Goal: Check status

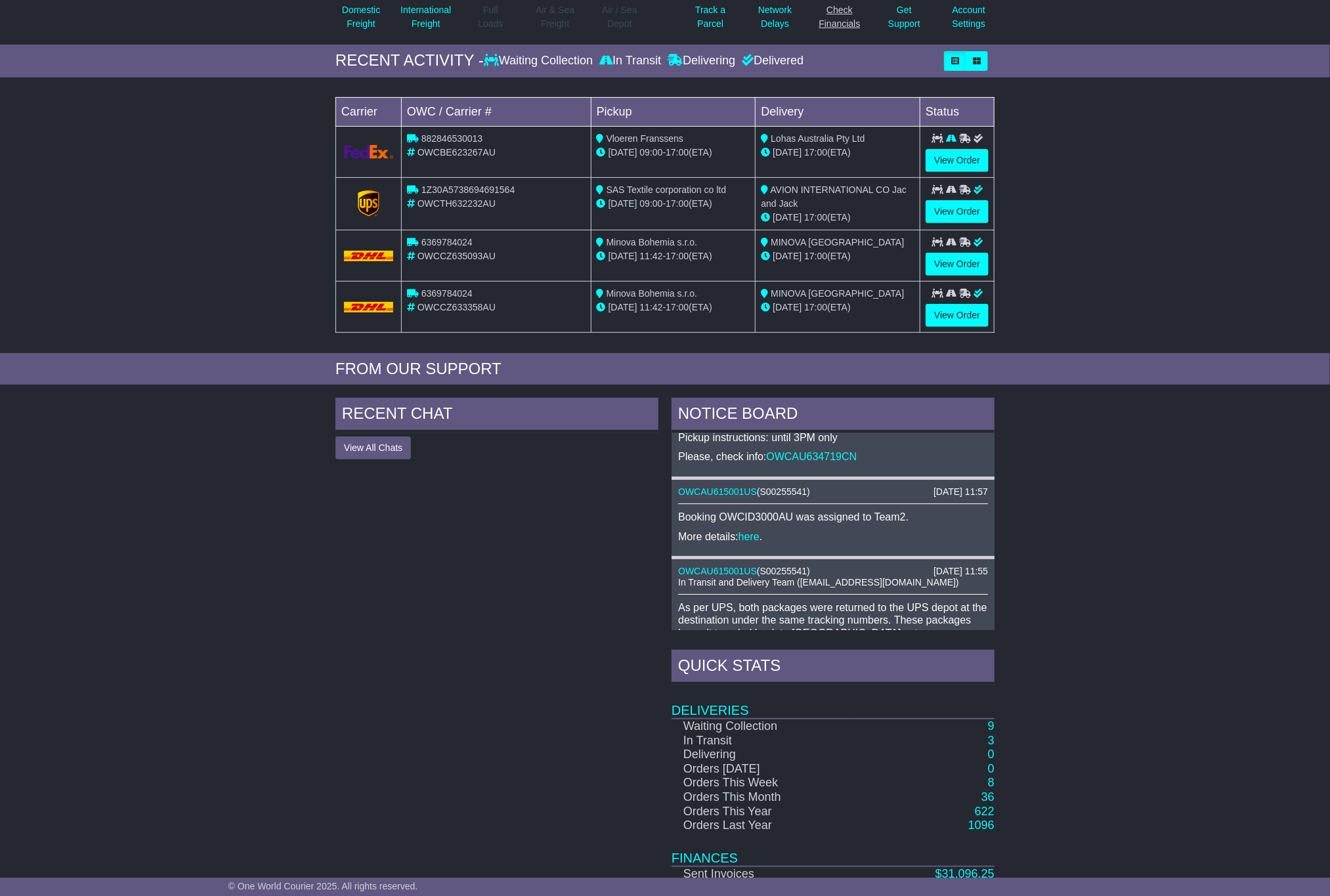
scroll to position [164, 0]
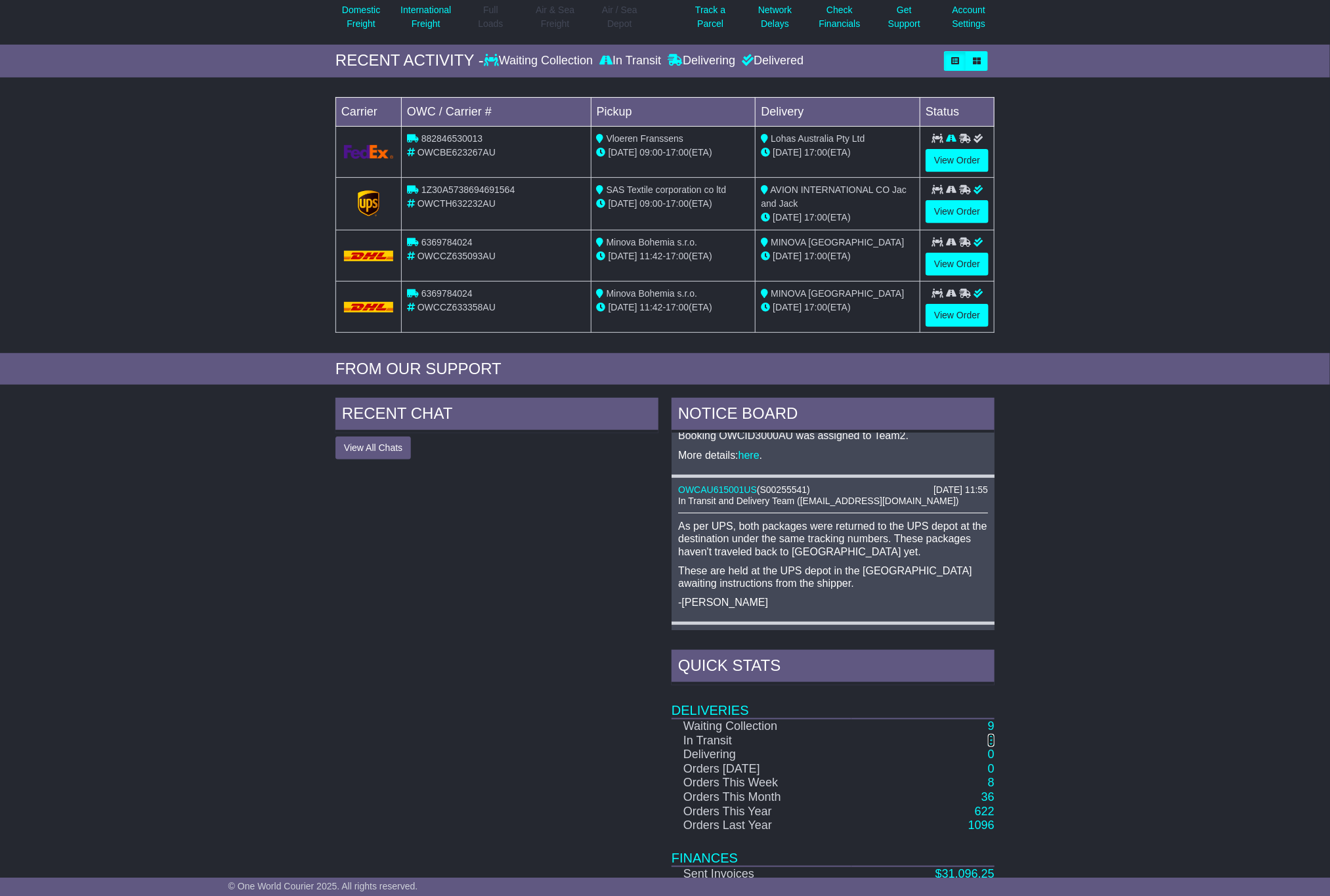
click at [993, 743] on link "3" at bounding box center [991, 741] width 7 height 13
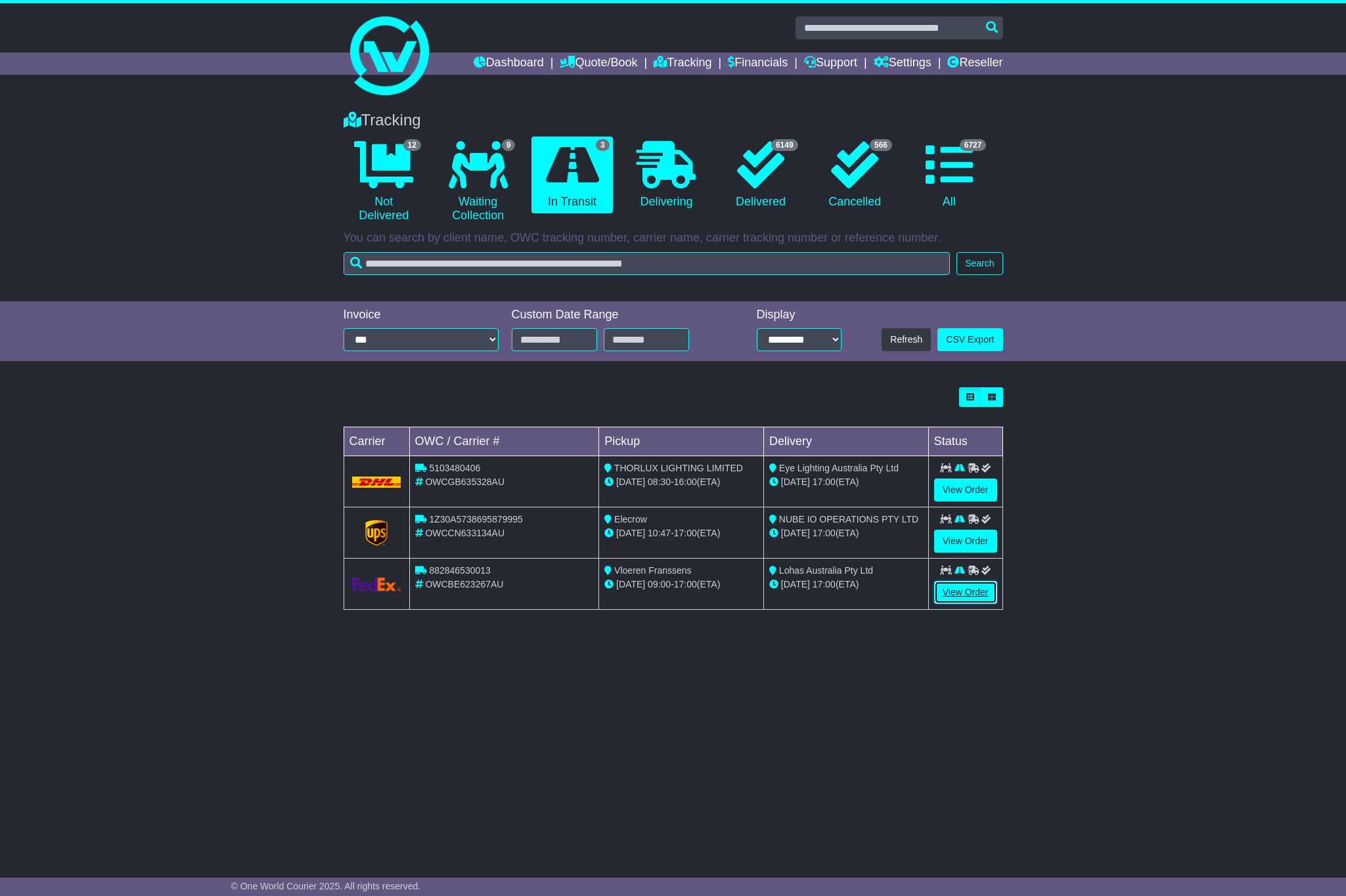
click at [971, 591] on link "View Order" at bounding box center [965, 592] width 63 height 23
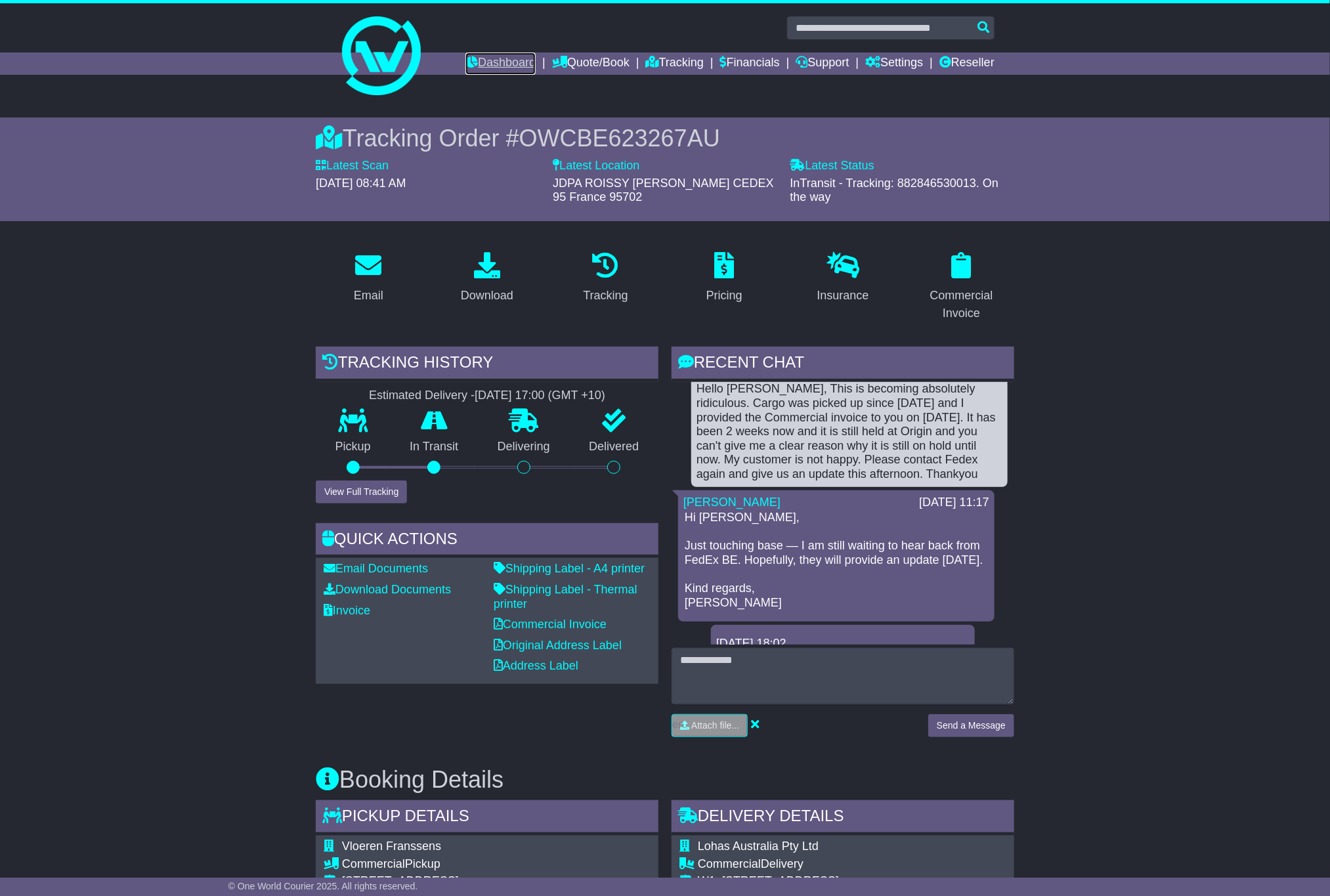
click at [474, 60] on link "Dashboard" at bounding box center [500, 64] width 70 height 23
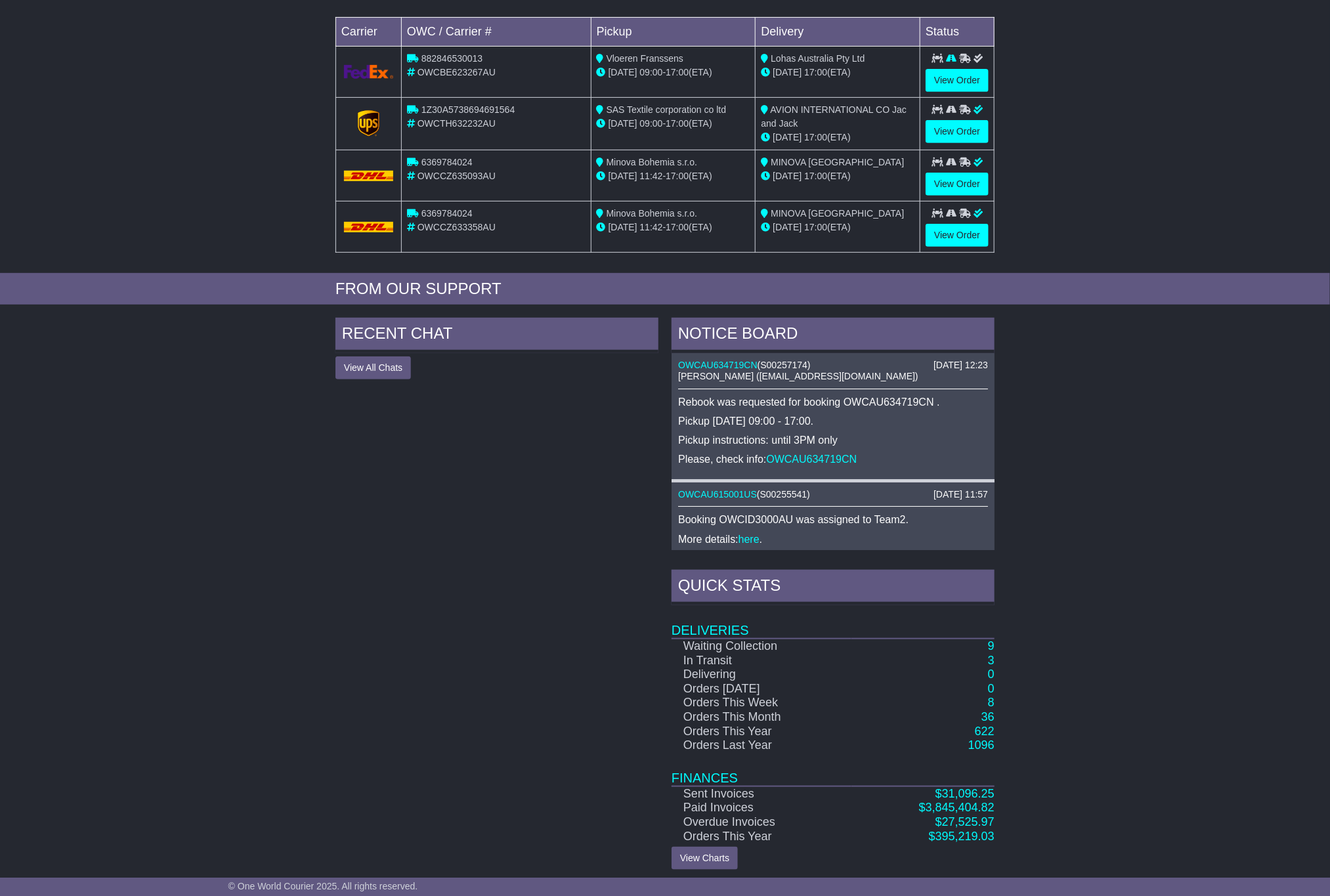
scroll to position [255, 0]
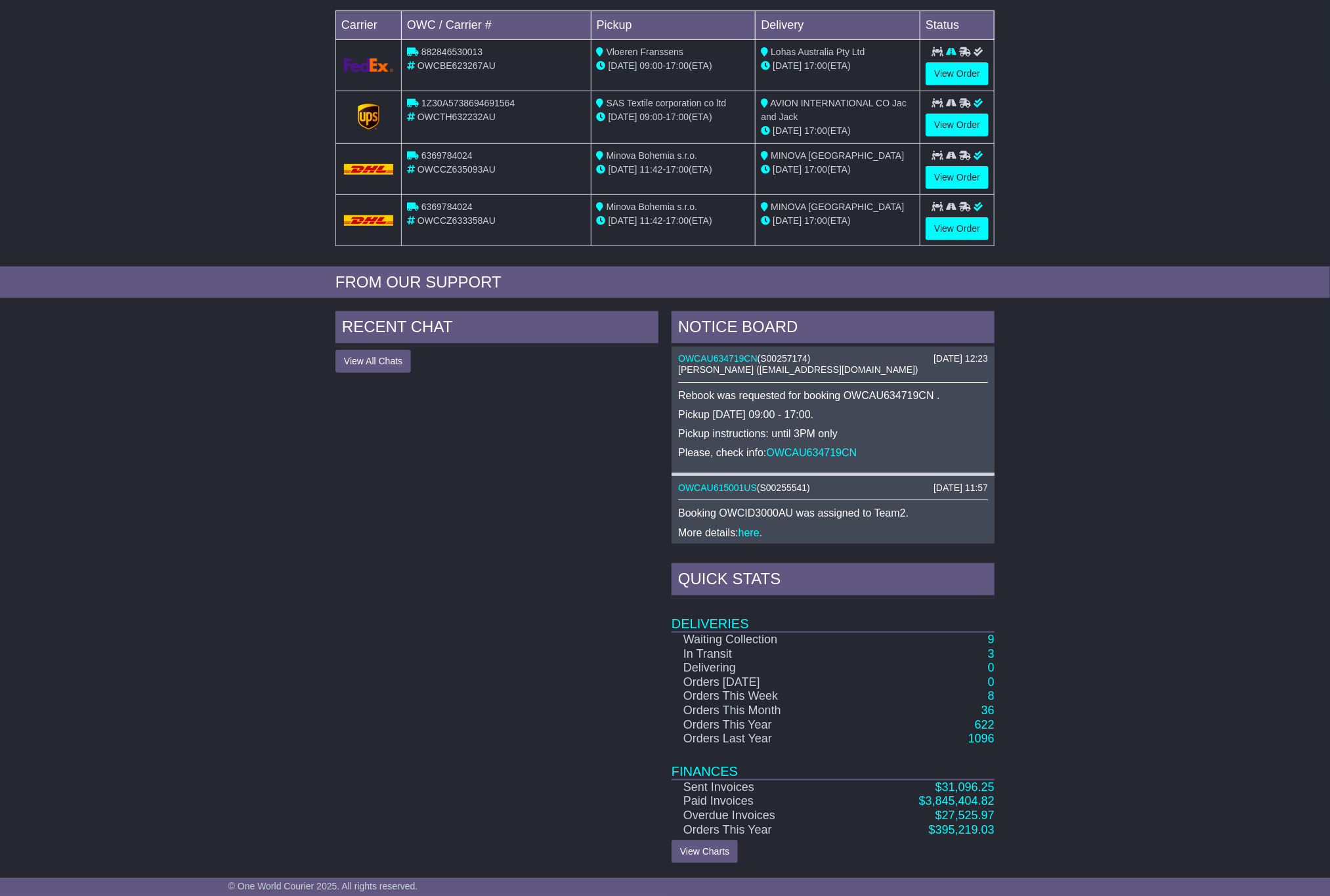
click at [986, 649] on td "3" at bounding box center [923, 654] width 143 height 14
click at [992, 655] on link "3" at bounding box center [991, 654] width 7 height 13
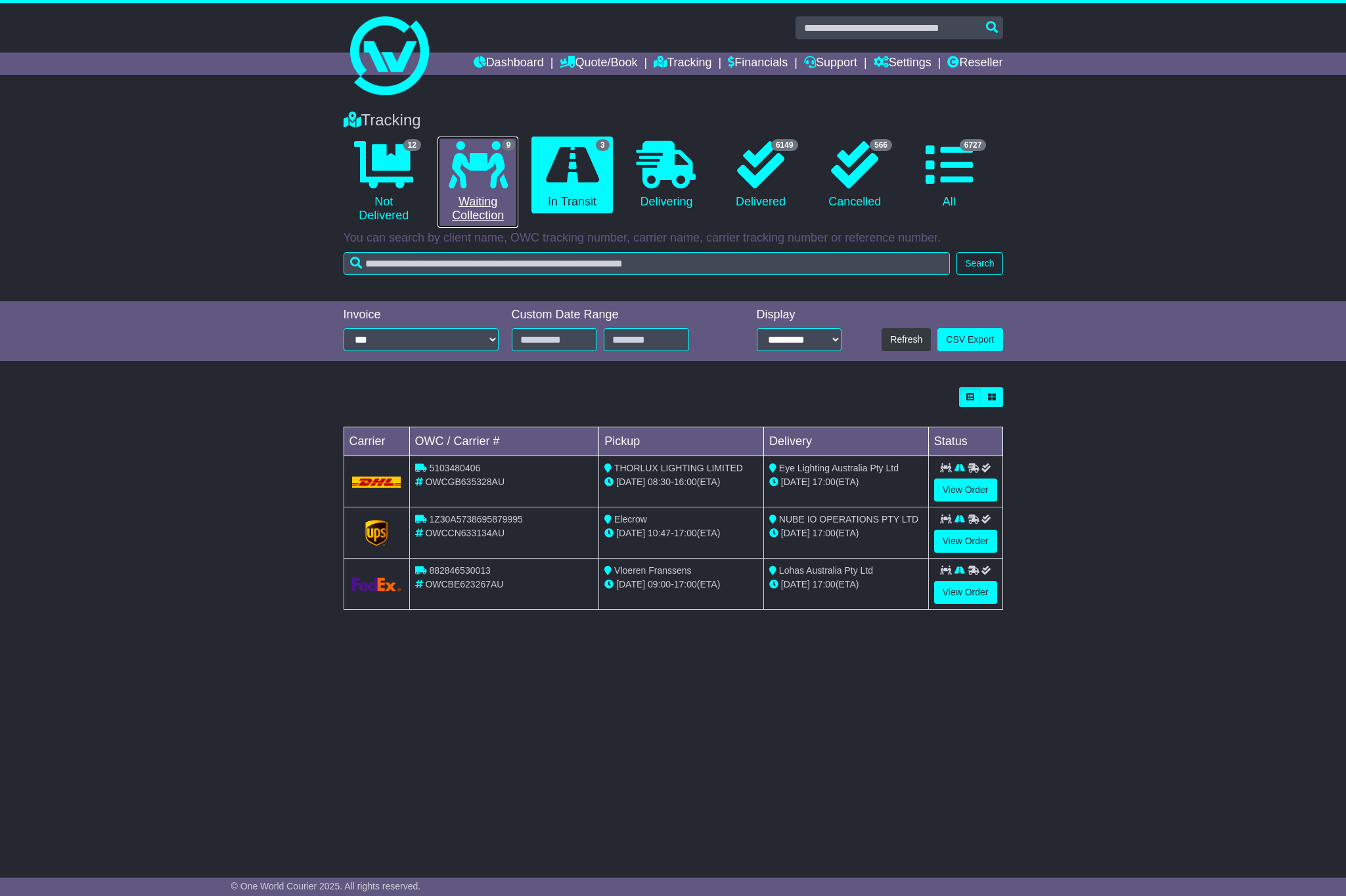
click at [477, 208] on link "9 Waiting Collection" at bounding box center [478, 182] width 81 height 91
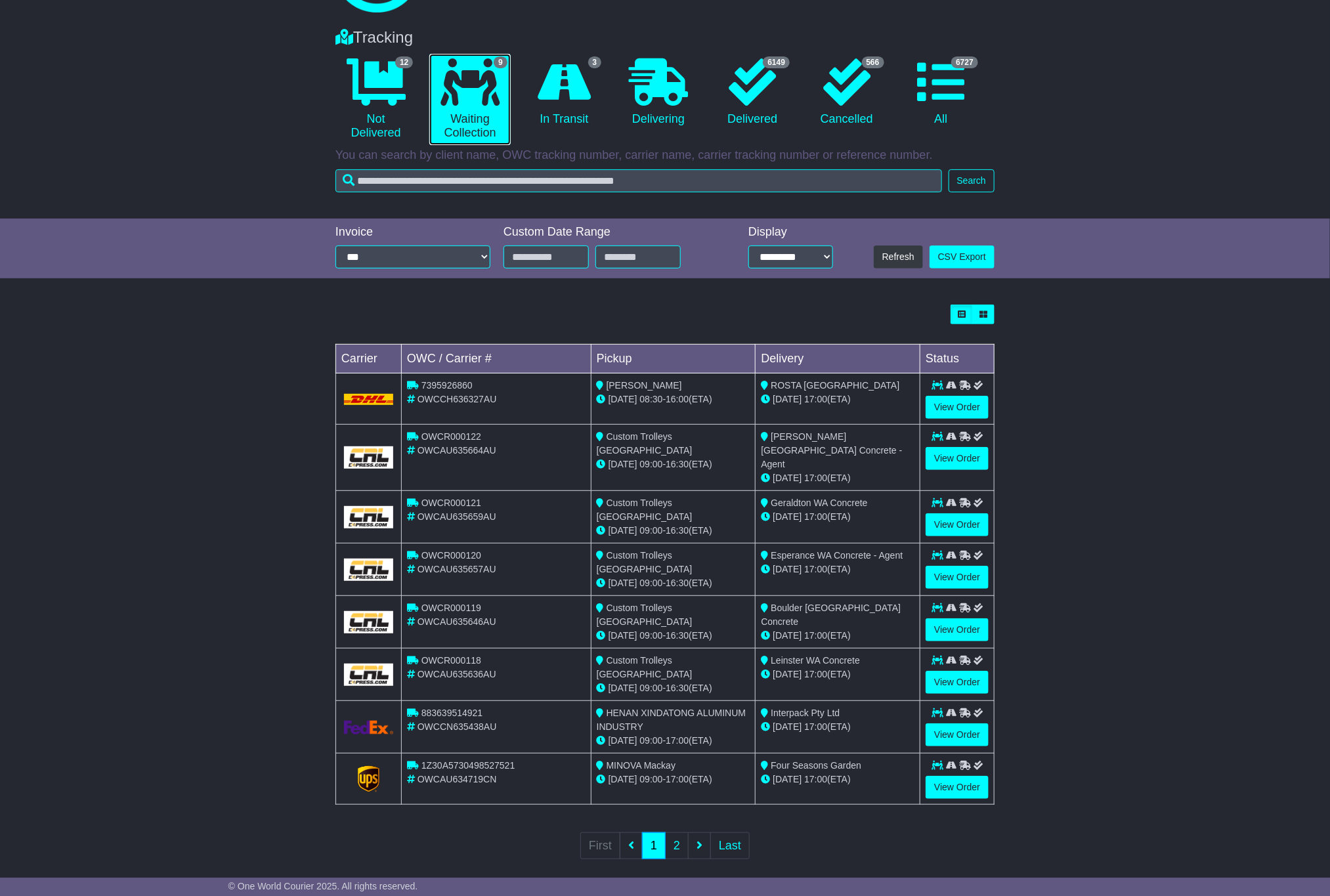
scroll to position [85, 0]
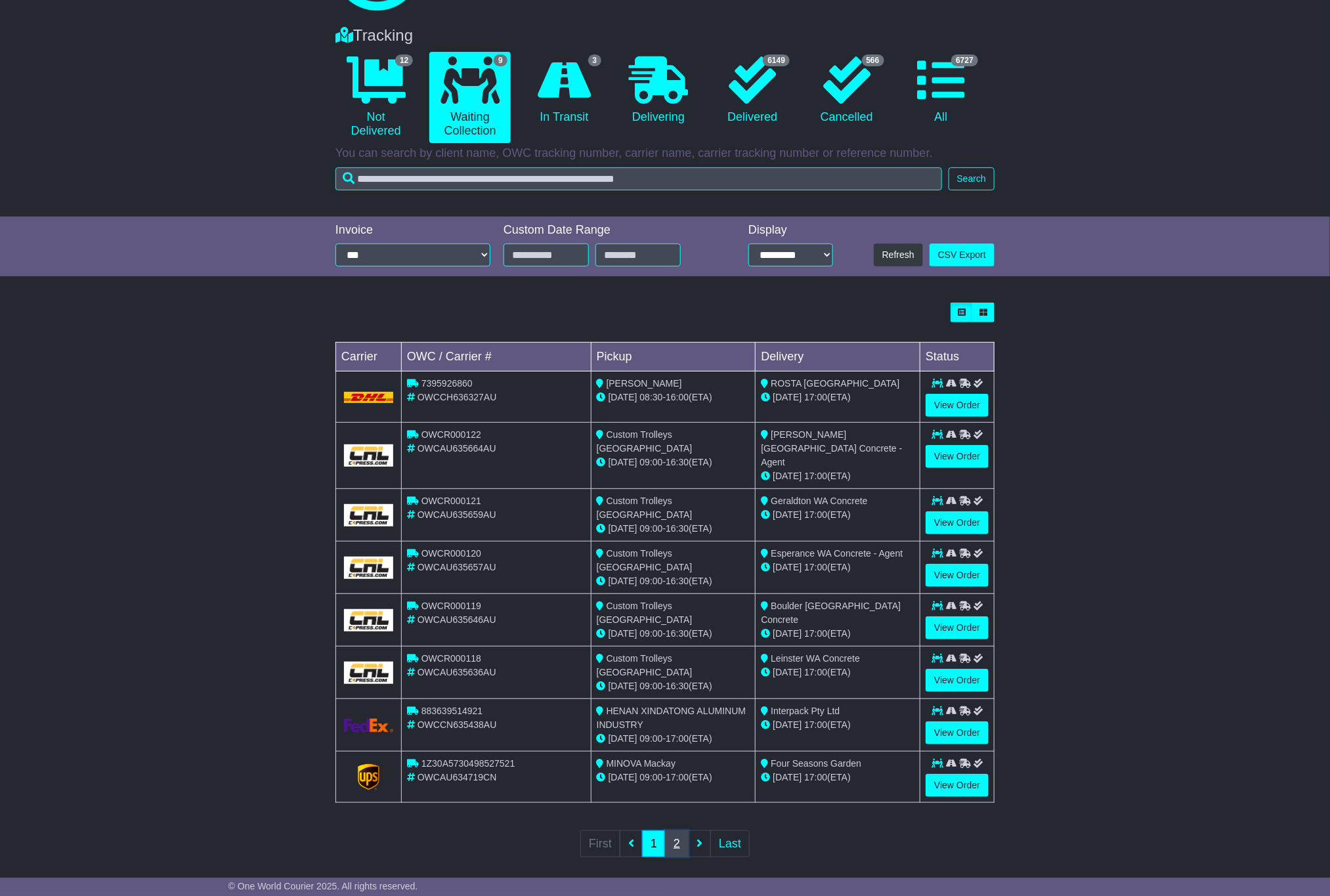
click at [680, 831] on link "2" at bounding box center [676, 844] width 23 height 27
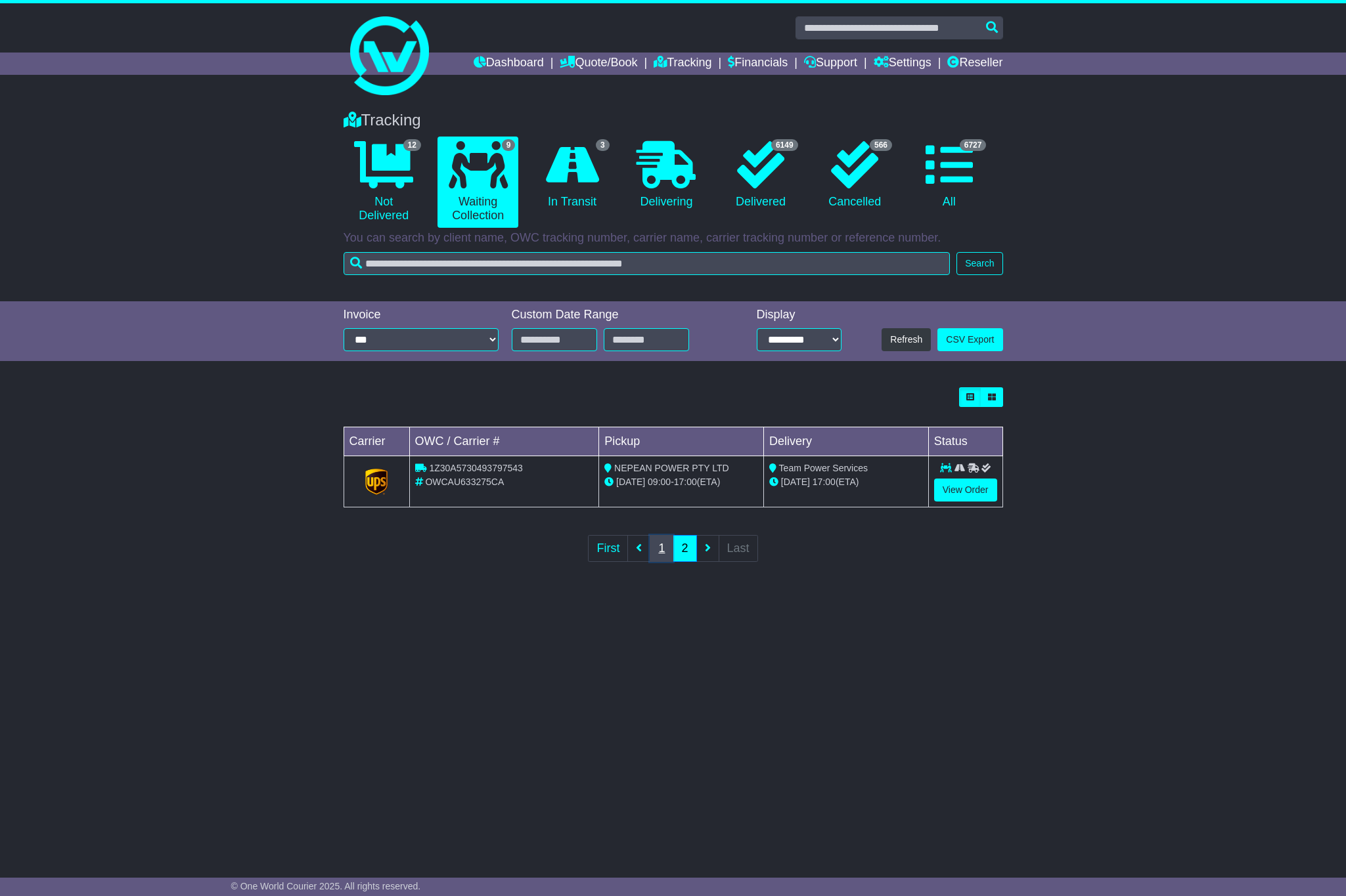
click at [665, 546] on link "1" at bounding box center [662, 548] width 23 height 27
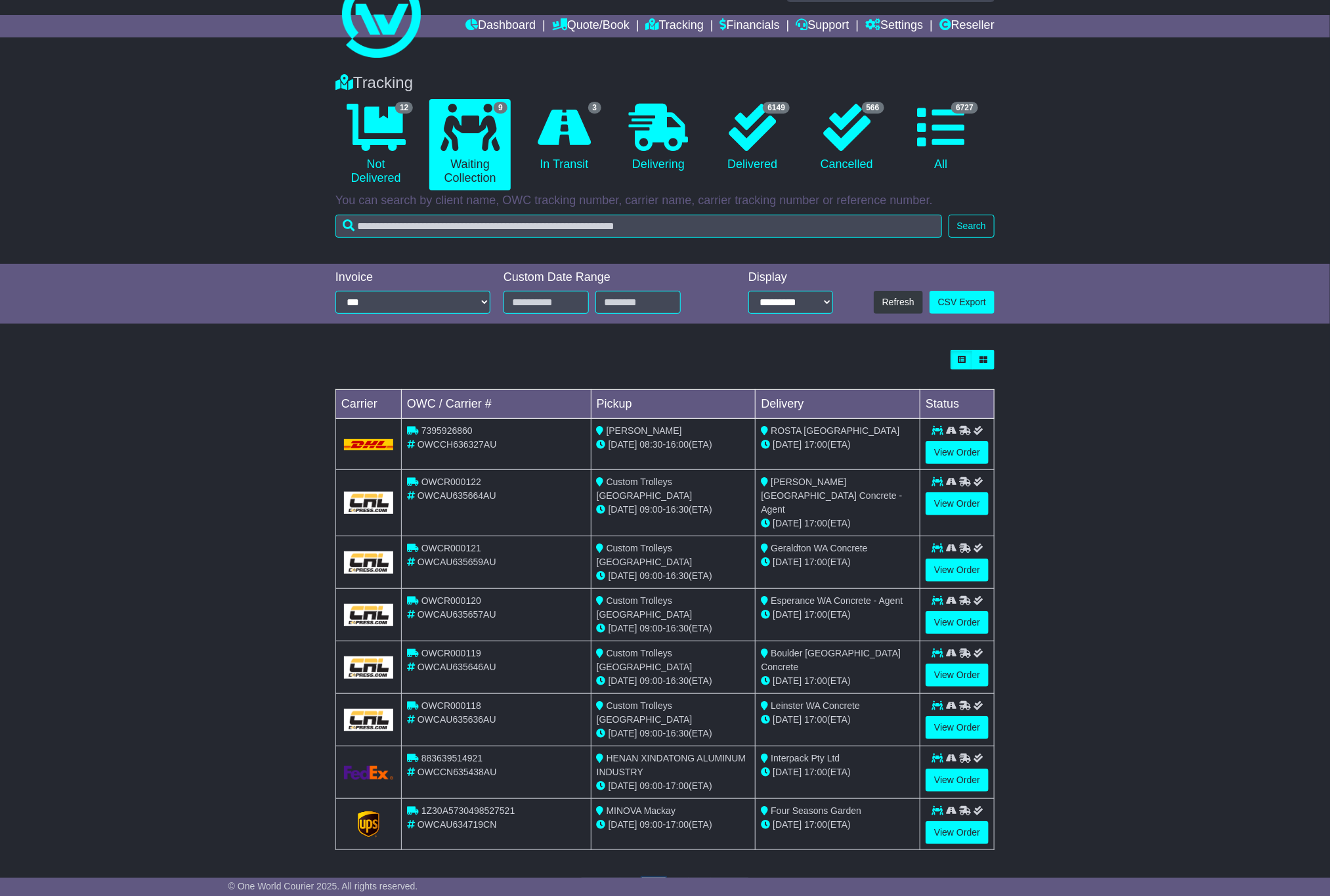
scroll to position [85, 0]
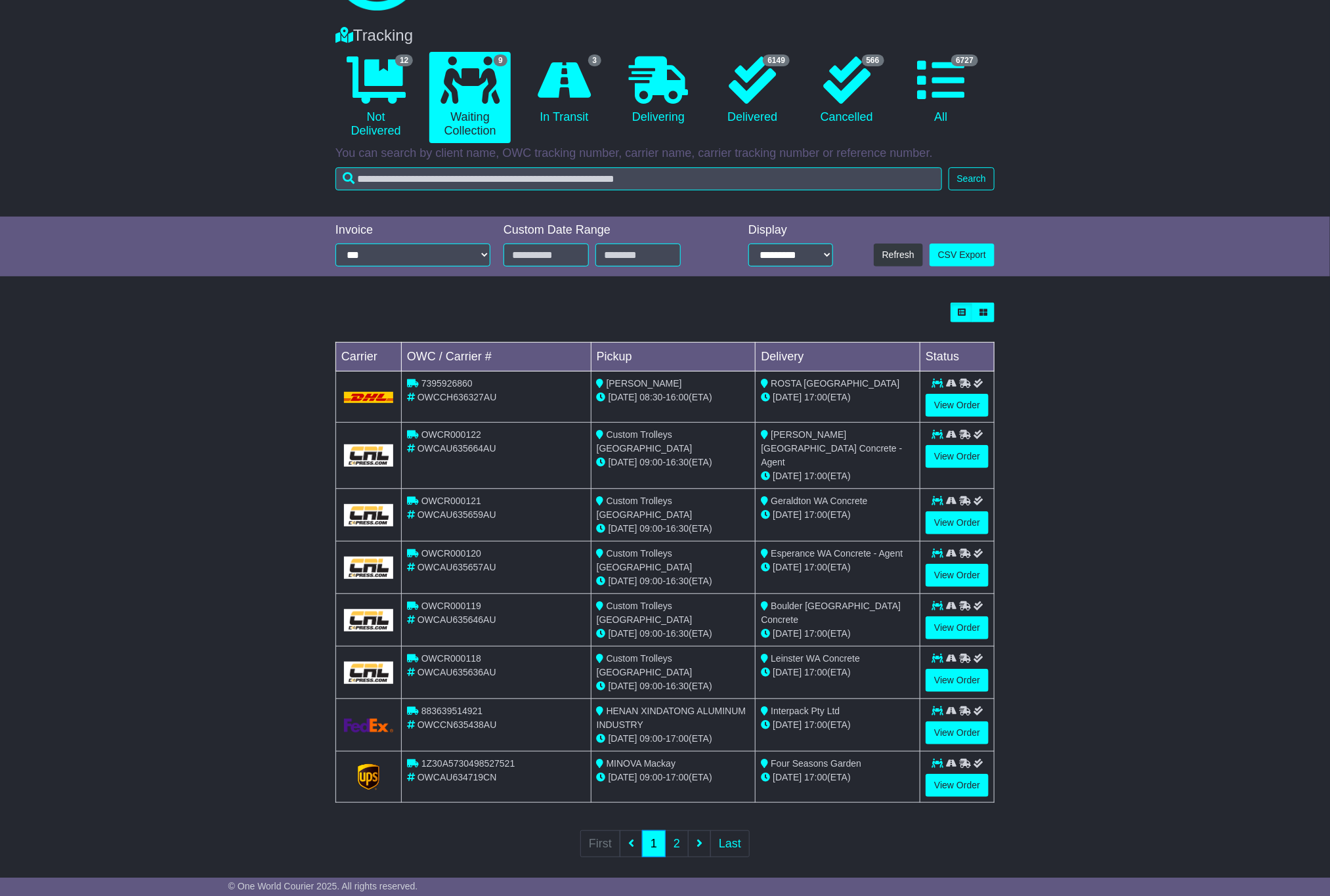
click at [792, 706] on span "Interpack Pty Ltd" at bounding box center [805, 711] width 69 height 11
copy td "Interpack Pty Ltd"
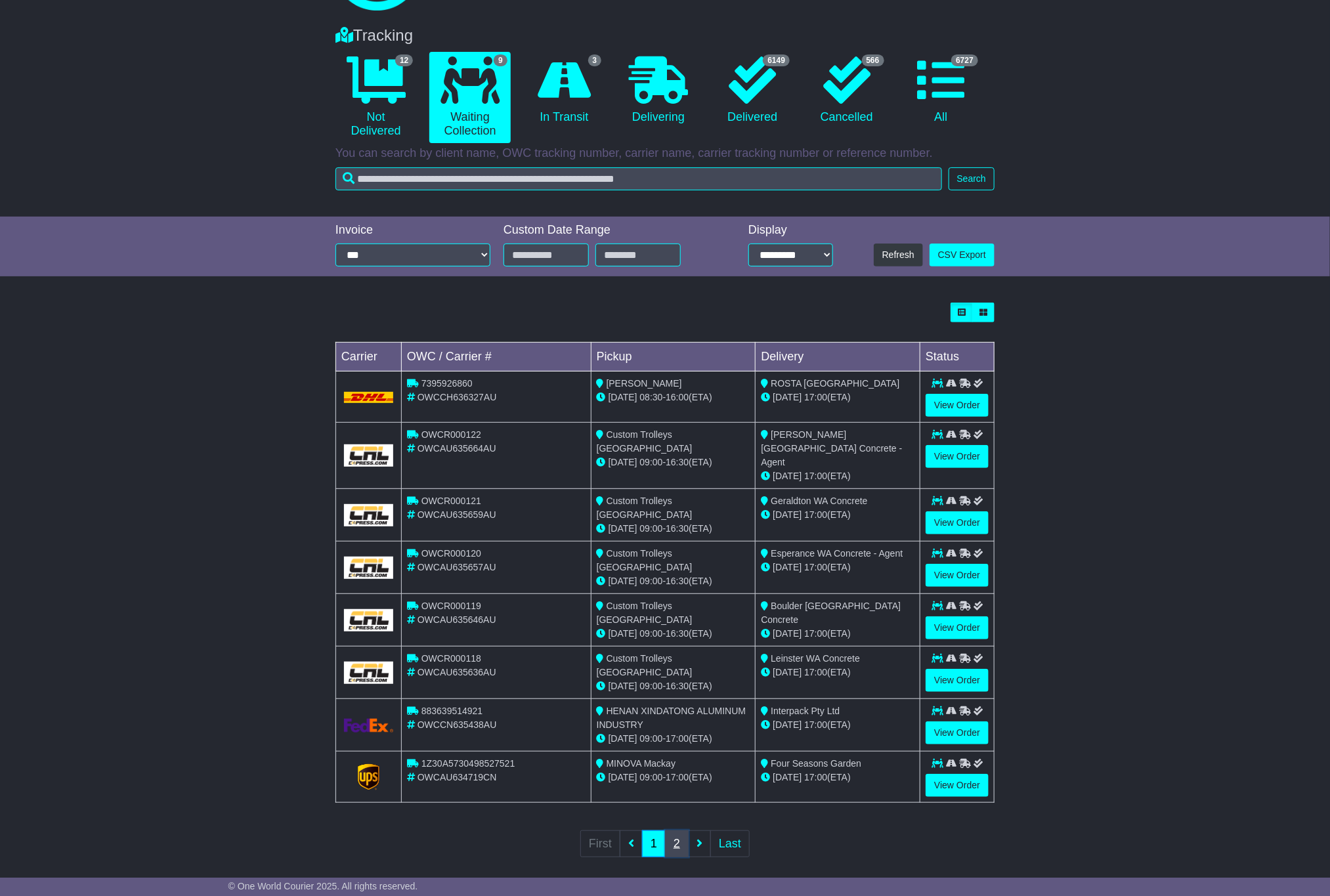
click at [680, 836] on link "2" at bounding box center [676, 844] width 23 height 27
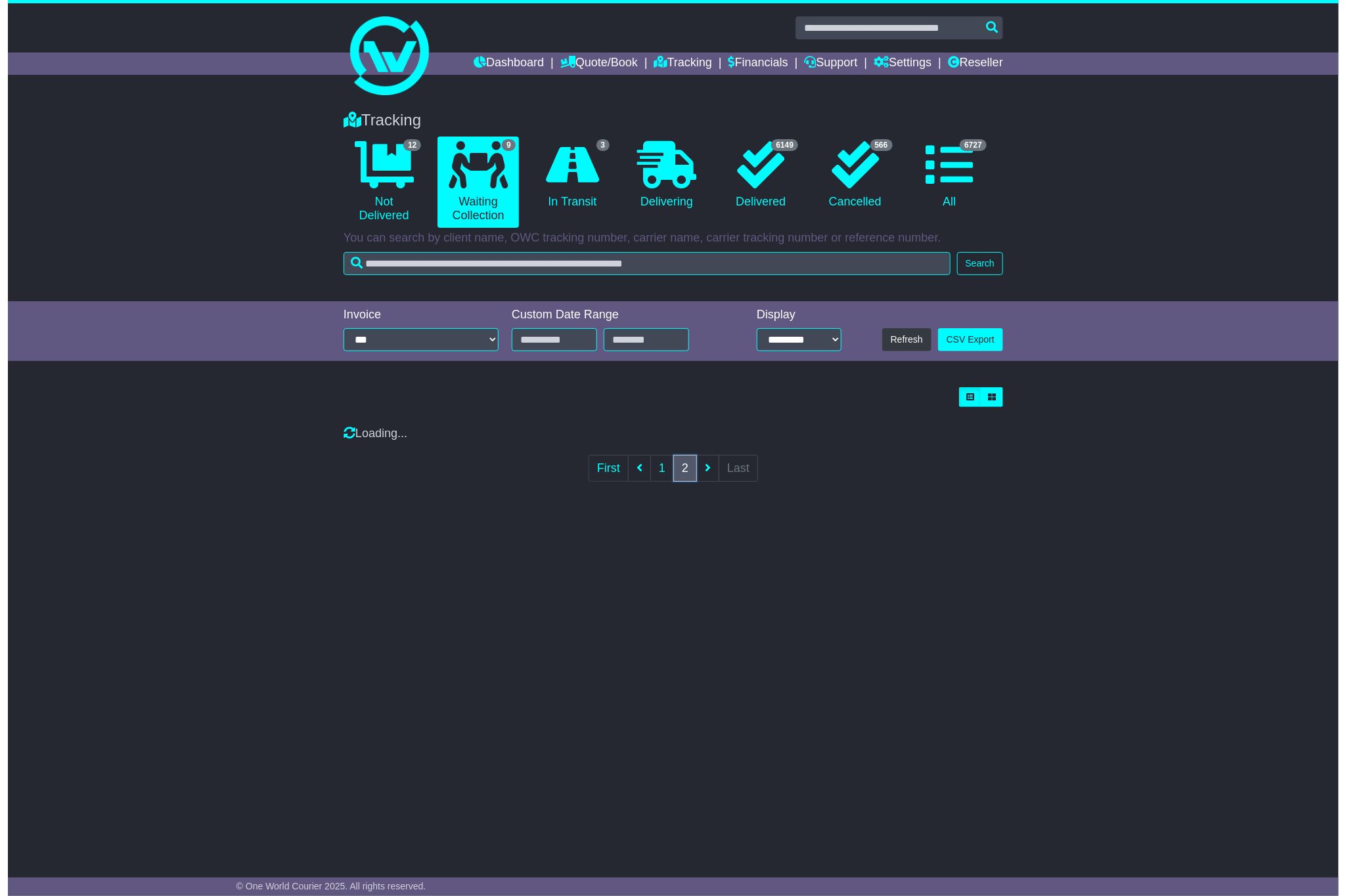
scroll to position [0, 0]
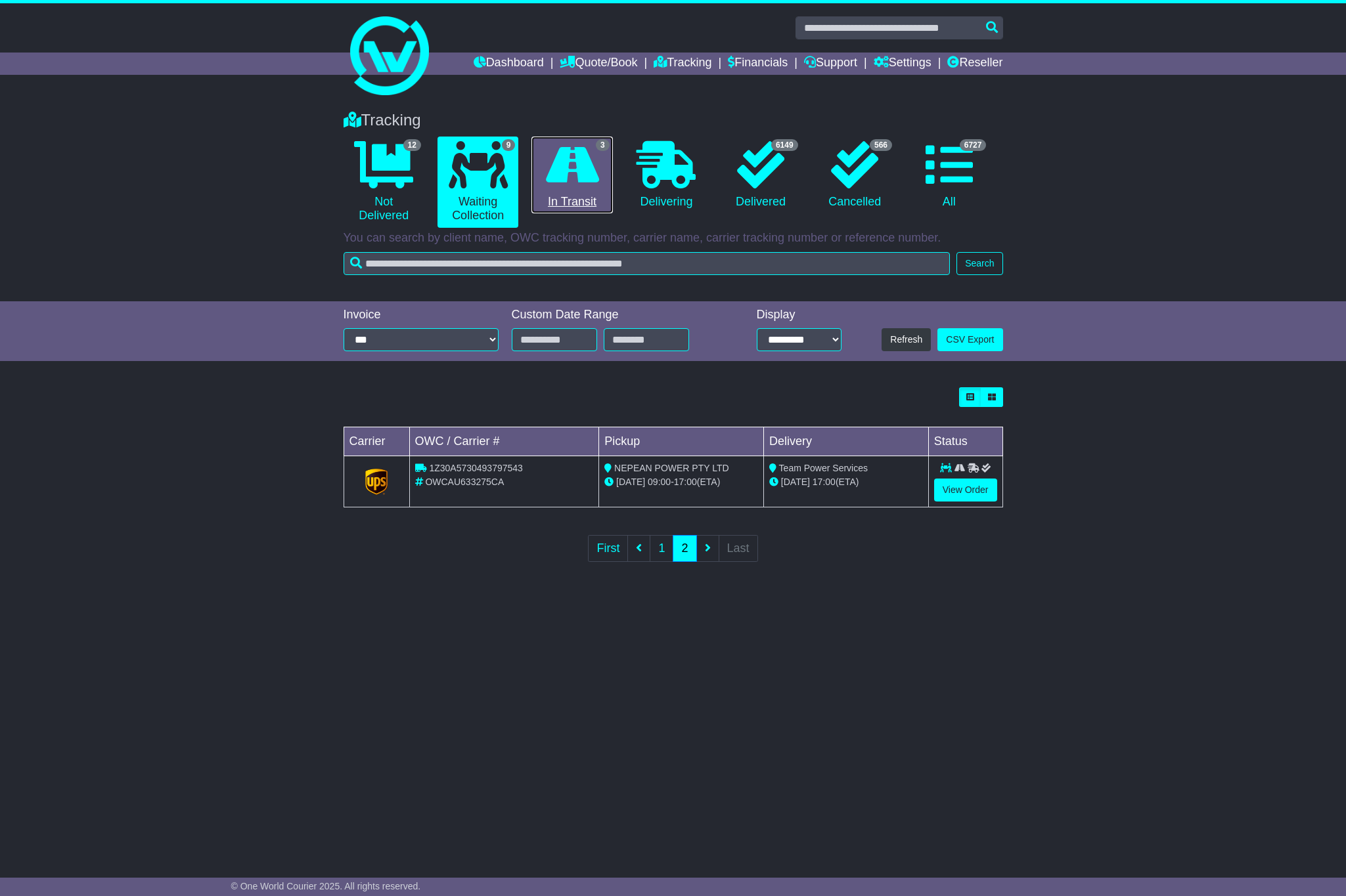
click at [584, 204] on link "3 In Transit" at bounding box center [572, 175] width 81 height 77
